Goal: Navigation & Orientation: Find specific page/section

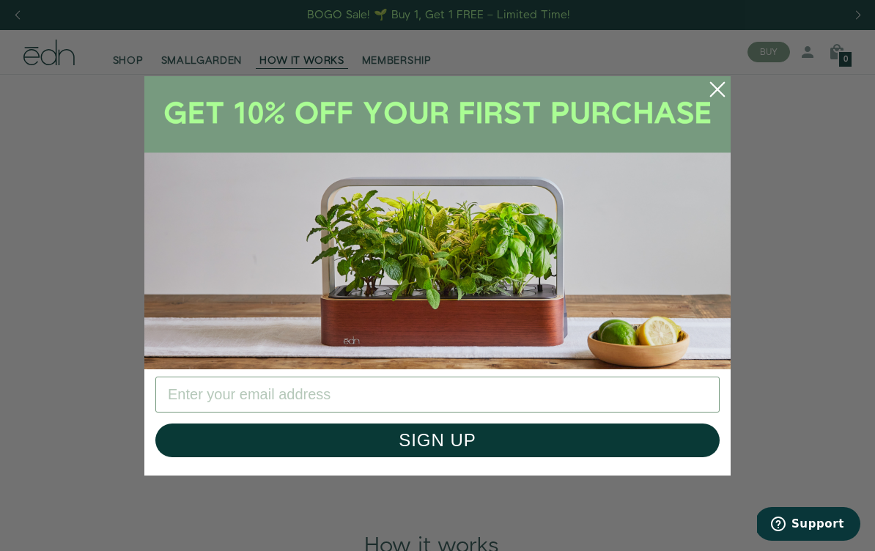
click at [720, 87] on icon "Close dialog" at bounding box center [717, 88] width 13 height 13
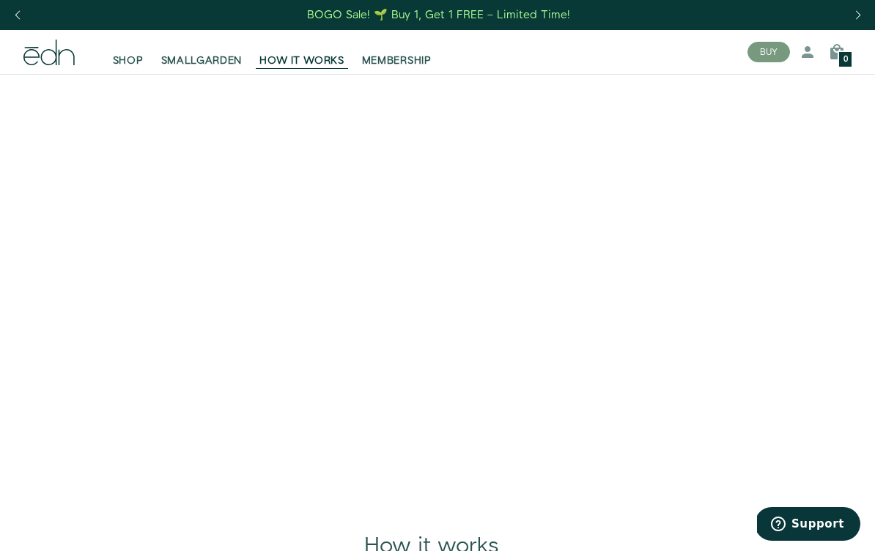
click at [772, 53] on button "BUY" at bounding box center [768, 52] width 43 height 21
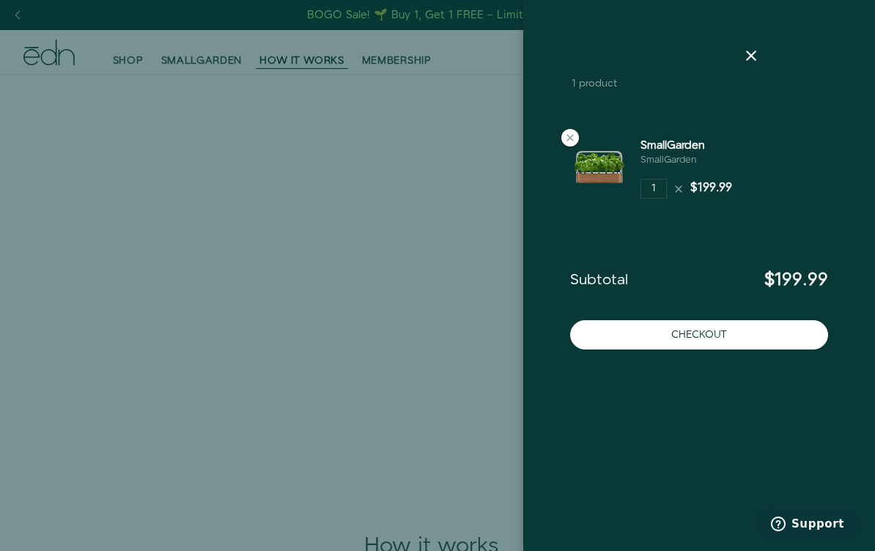
click at [754, 53] on icon at bounding box center [751, 56] width 18 height 18
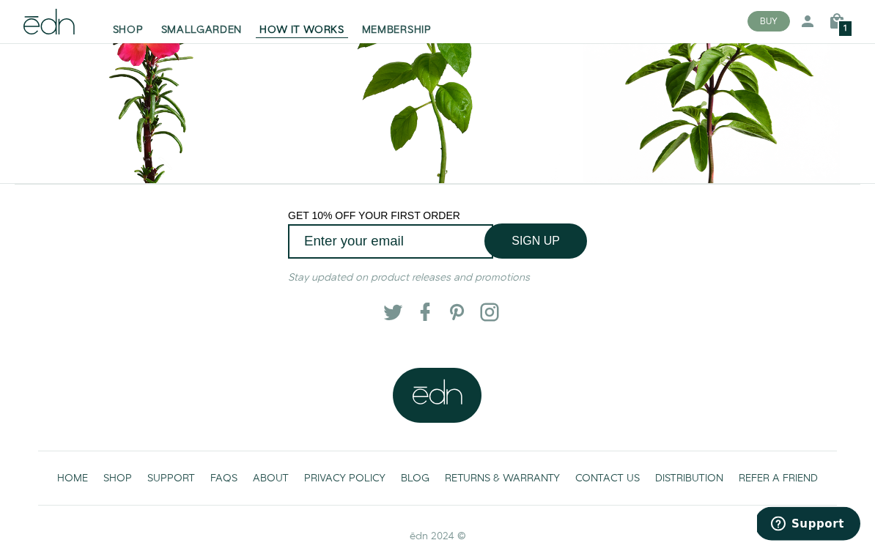
scroll to position [6027, 0]
click at [602, 487] on span "CONTACT US" at bounding box center [607, 479] width 64 height 15
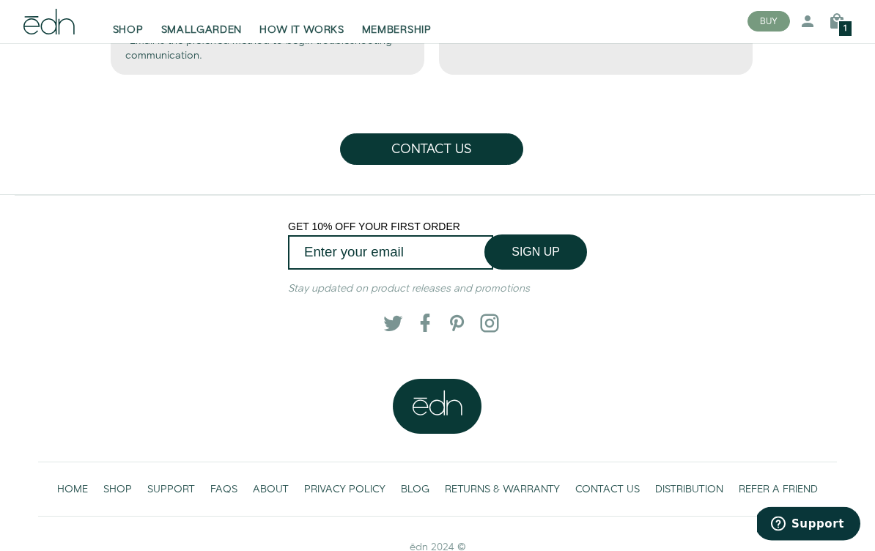
scroll to position [683, 0]
click at [426, 319] on span at bounding box center [421, 324] width 15 height 15
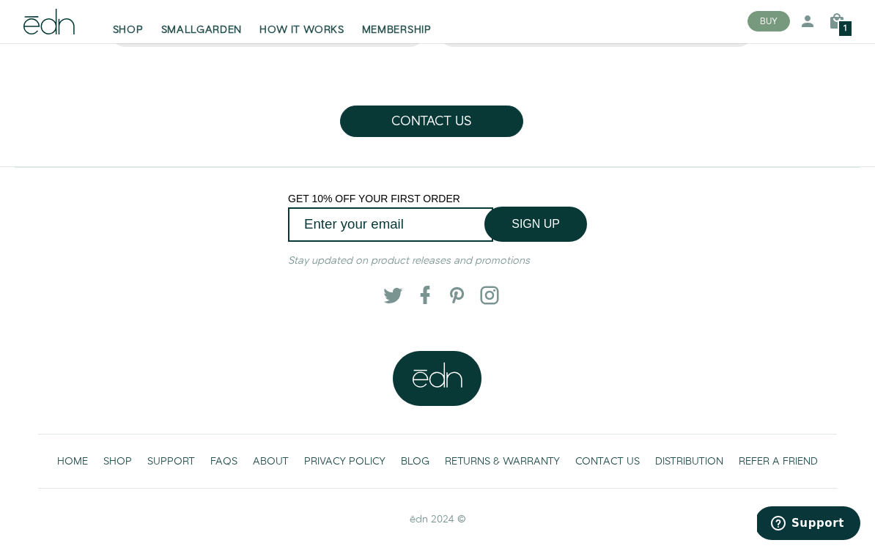
click at [682, 462] on span "DISTRIBUTION" at bounding box center [689, 462] width 68 height 15
